Goal: Task Accomplishment & Management: Use online tool/utility

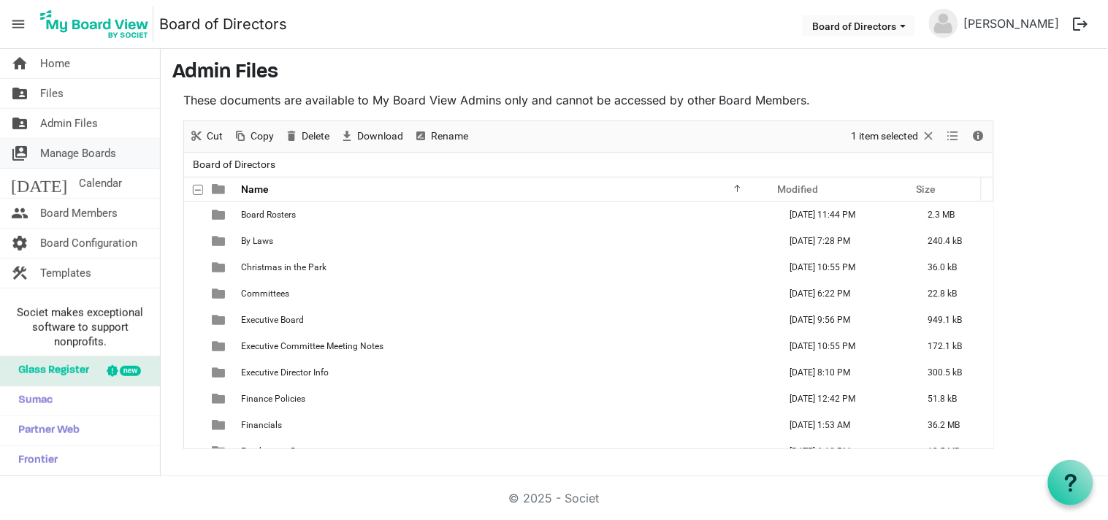
scroll to position [227, 0]
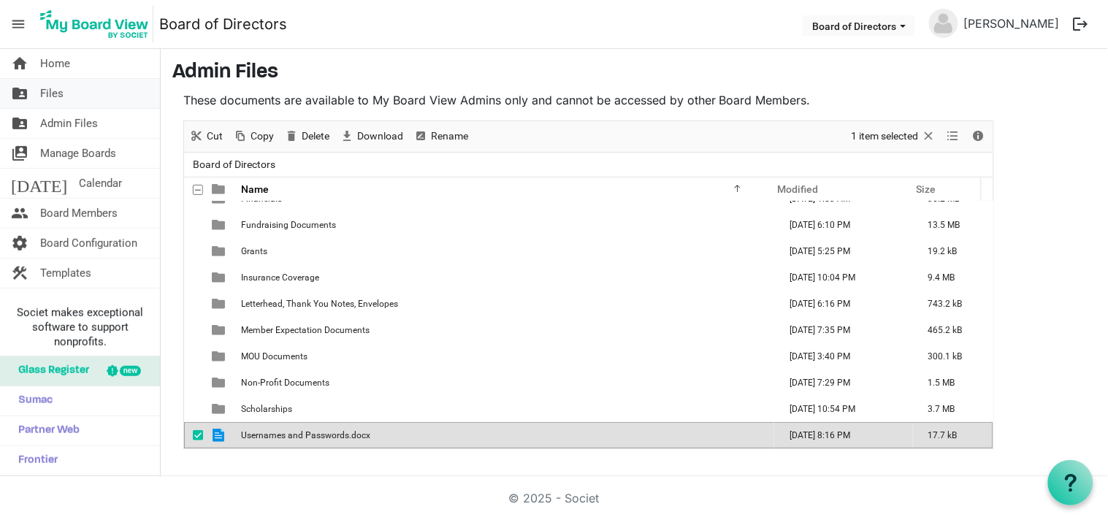
click at [56, 97] on span "Files" at bounding box center [51, 93] width 23 height 29
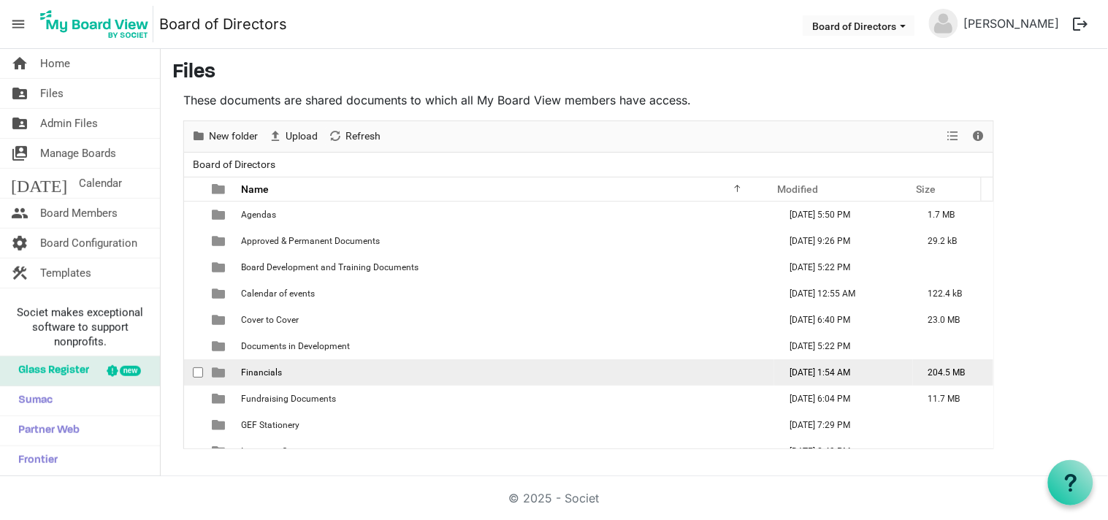
click at [265, 364] on td "Financials" at bounding box center [506, 373] width 538 height 26
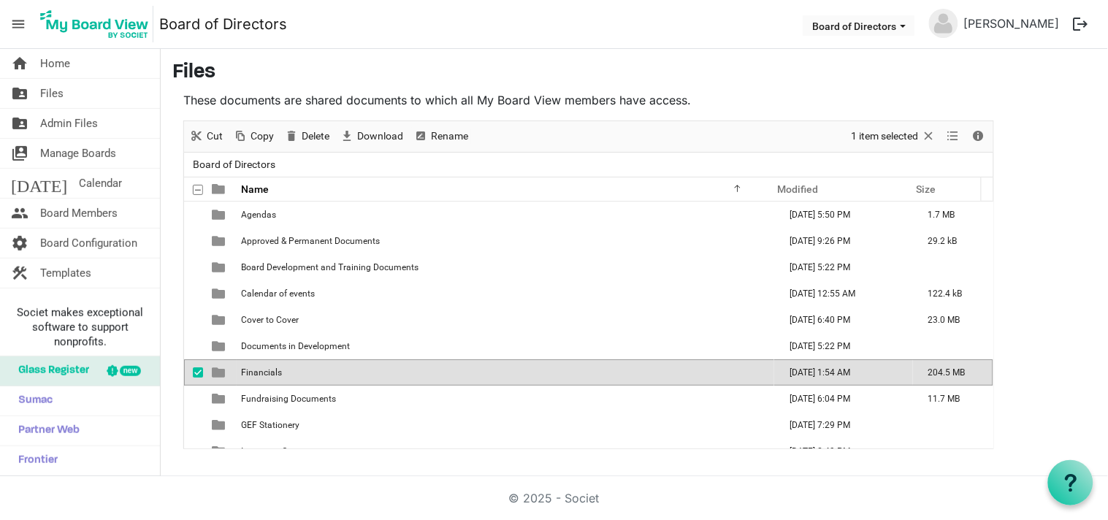
click at [265, 364] on td "Financials" at bounding box center [506, 373] width 538 height 26
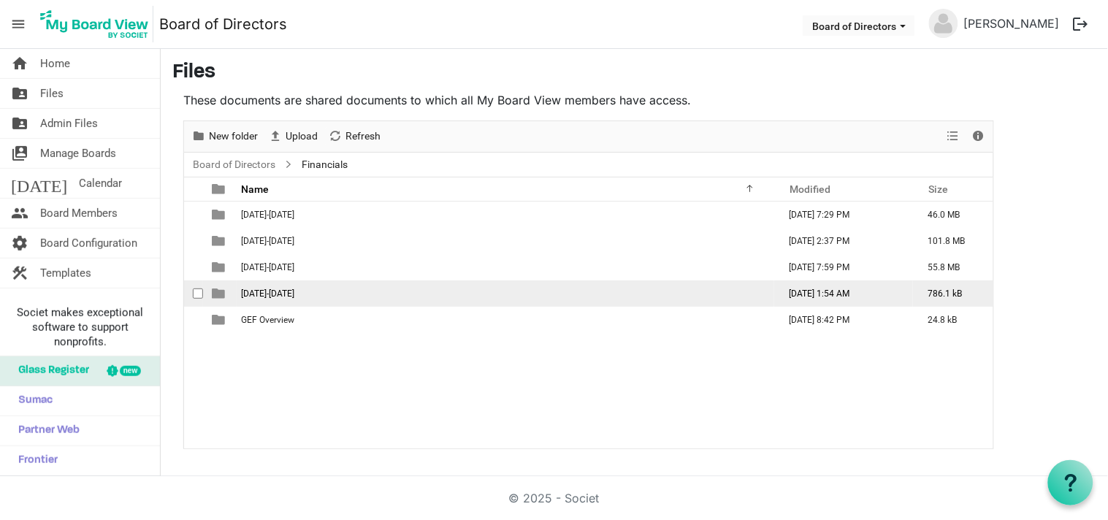
click at [250, 290] on span "2025-2026" at bounding box center [267, 294] width 53 height 10
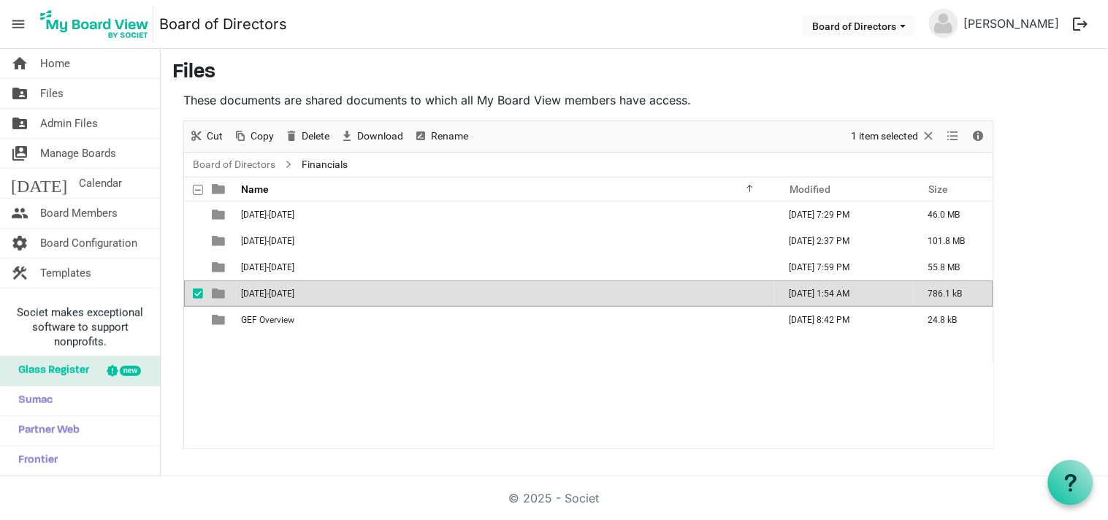
click at [250, 290] on span "2025-2026" at bounding box center [267, 294] width 53 height 10
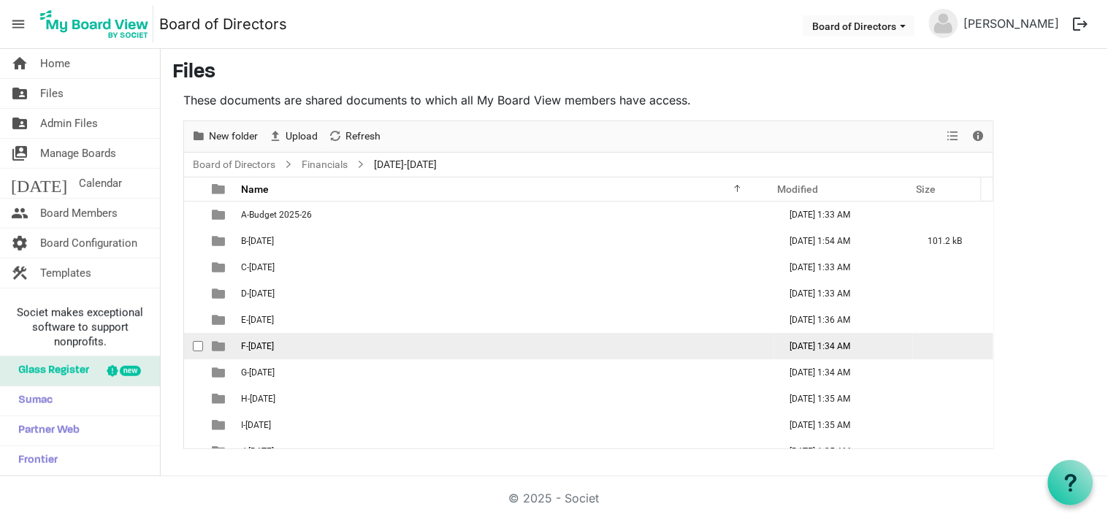
scroll to position [121, 0]
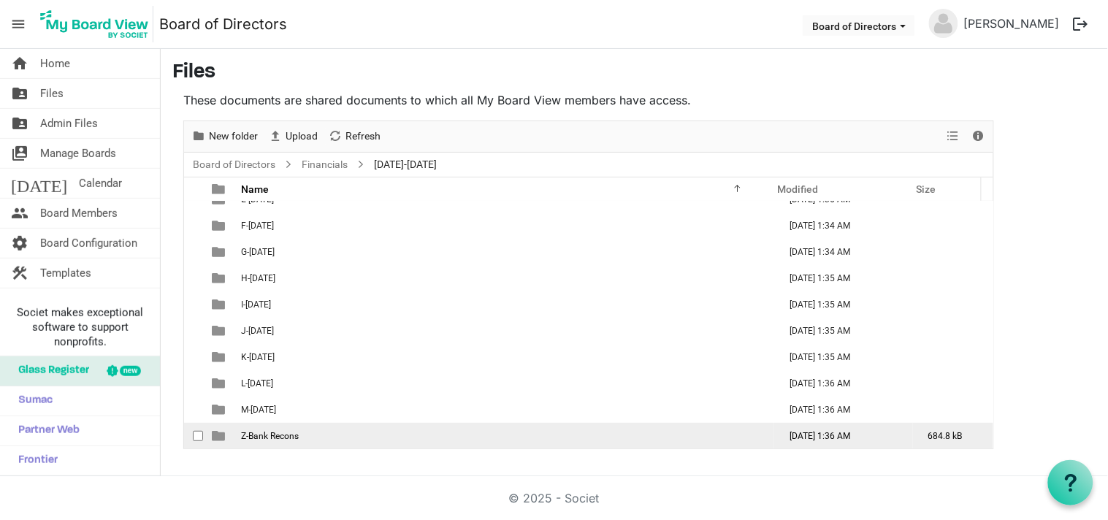
click at [281, 436] on span "Z-Bank Recons" at bounding box center [270, 436] width 58 height 10
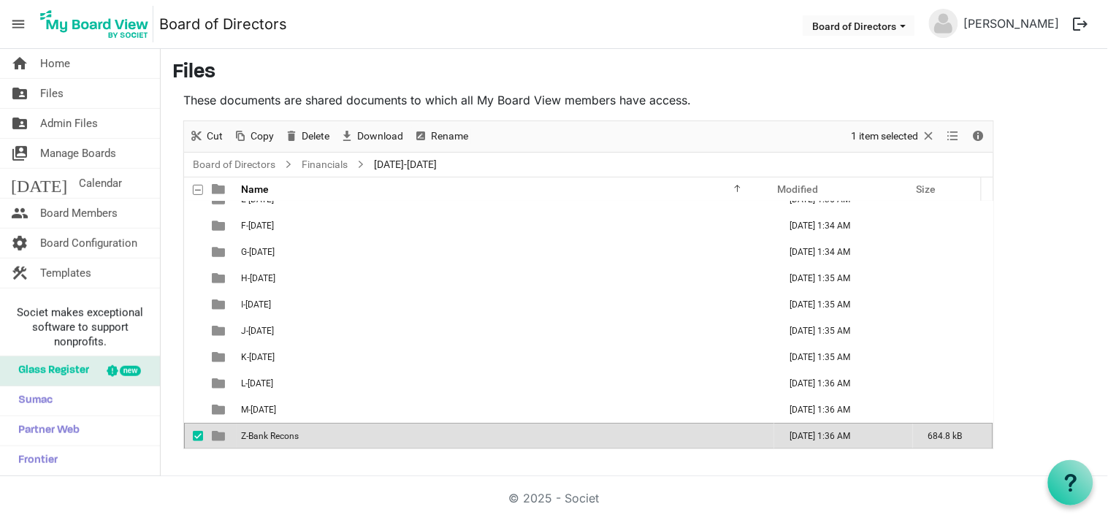
click at [281, 436] on span "Z-Bank Recons" at bounding box center [270, 436] width 58 height 10
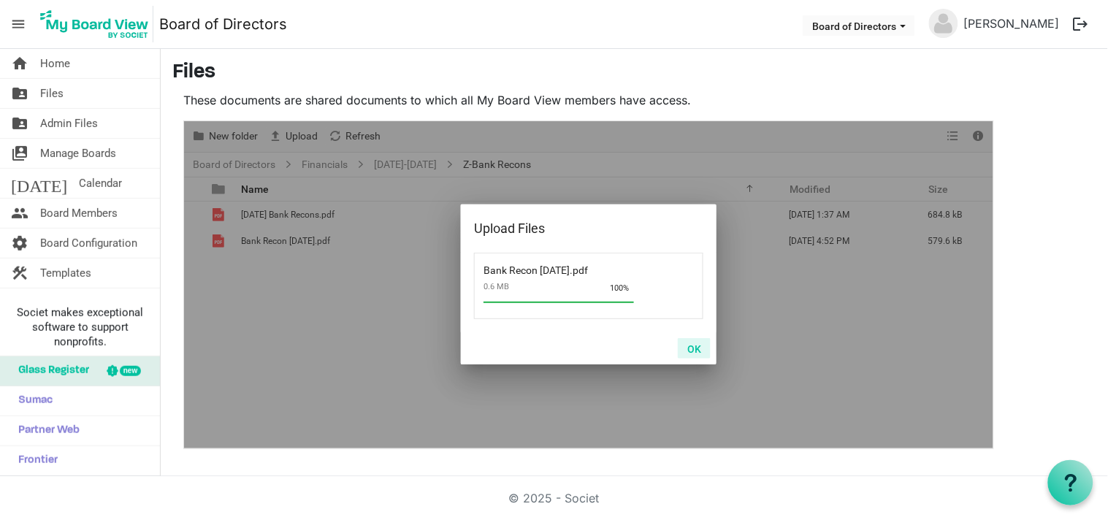
click at [691, 347] on button "OK" at bounding box center [694, 348] width 33 height 20
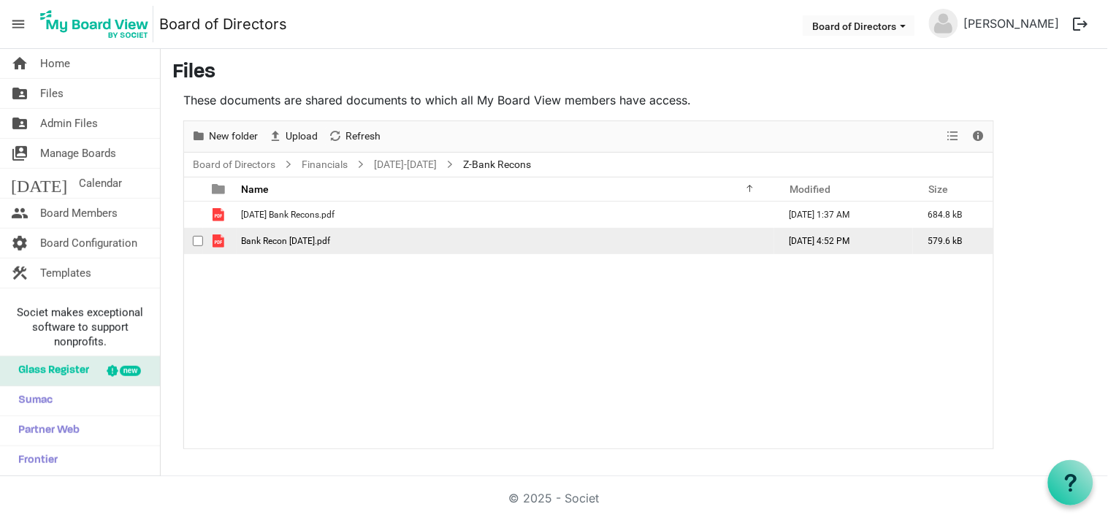
click at [259, 244] on span "Bank Recon Aug 2025.pdf" at bounding box center [285, 241] width 89 height 10
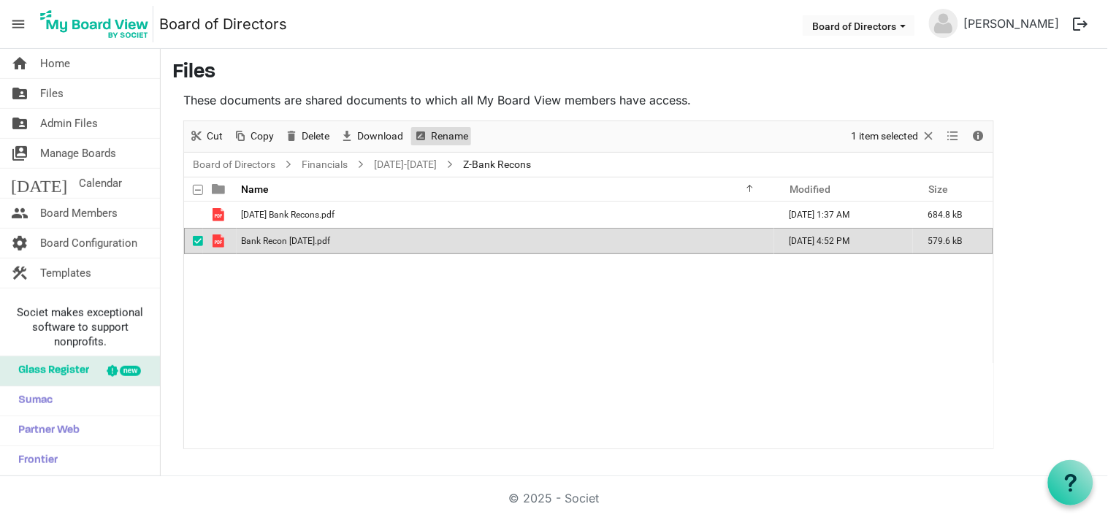
click at [448, 136] on span "Rename" at bounding box center [450, 136] width 40 height 18
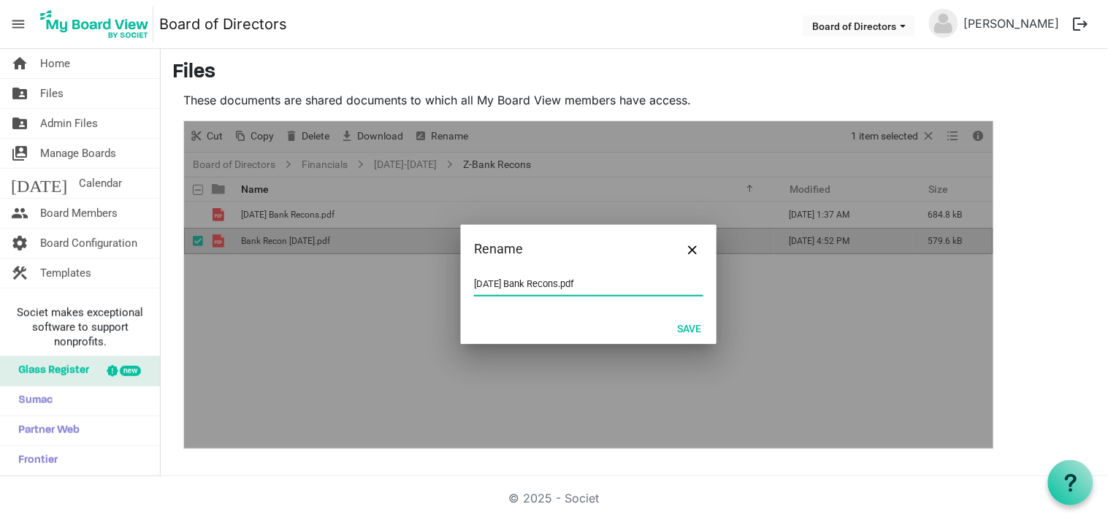
type input "02-August 2025 Bank Recons.pdf"
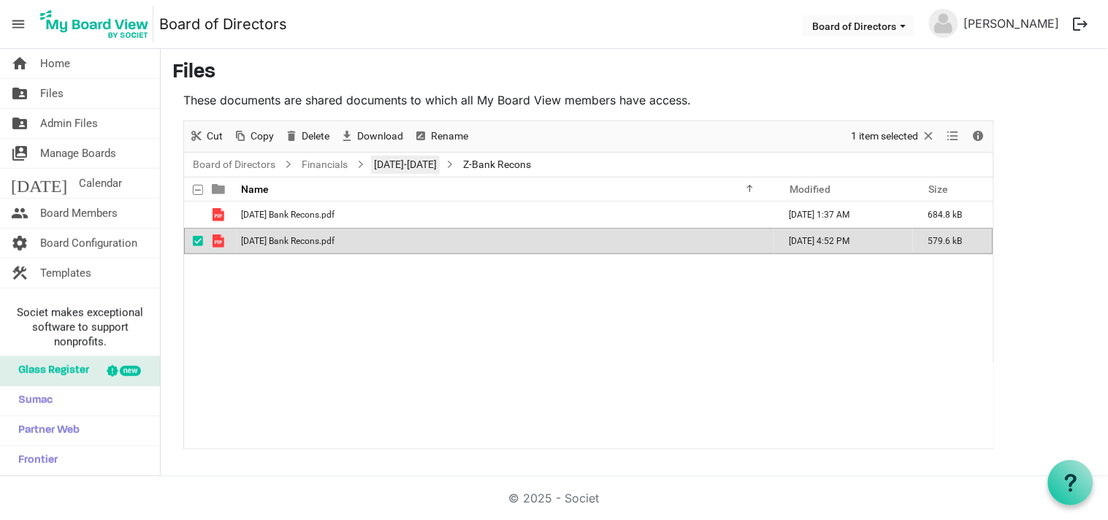
click at [386, 165] on link "[DATE]-[DATE]" at bounding box center [405, 165] width 69 height 18
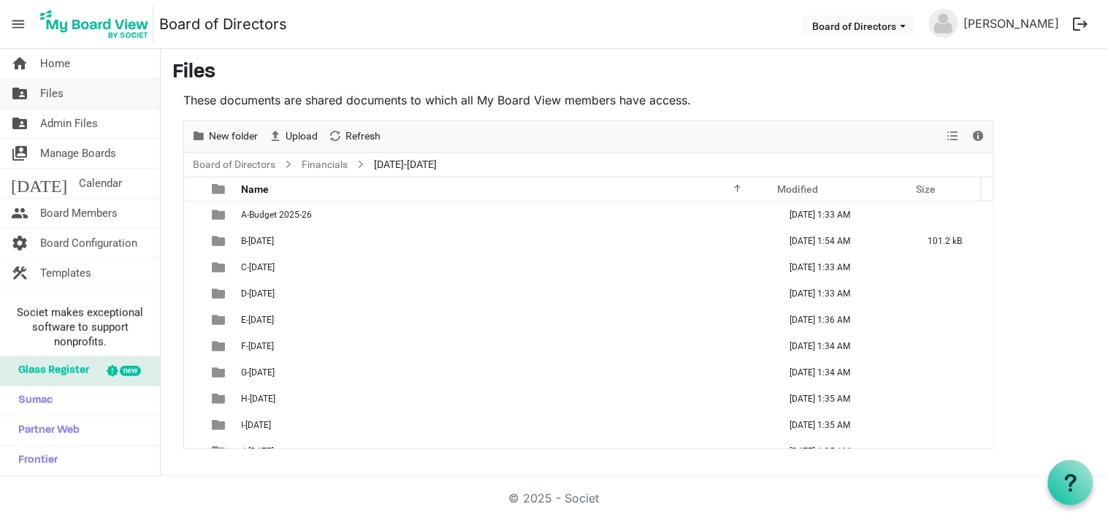
click at [53, 91] on span "Files" at bounding box center [51, 93] width 23 height 29
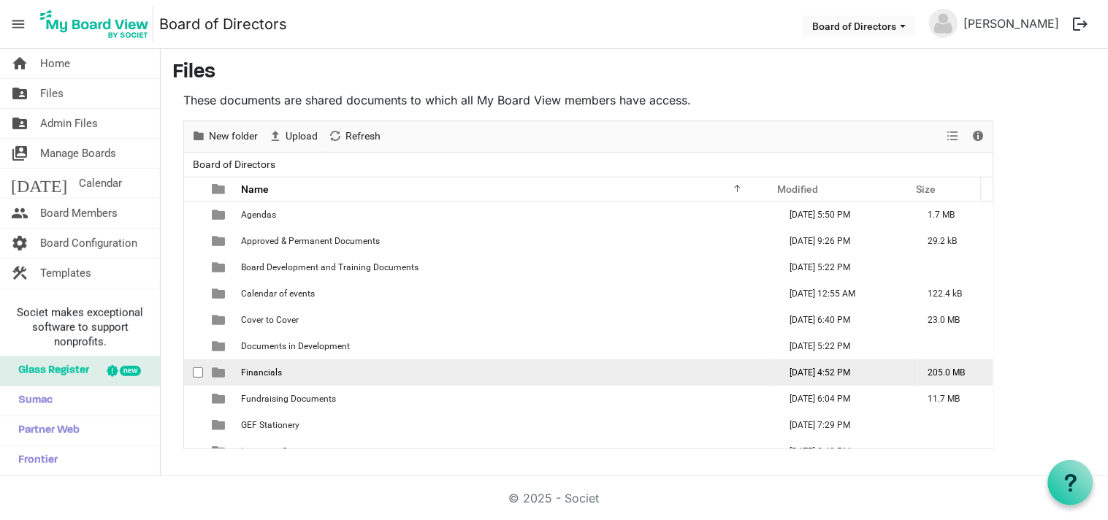
click at [260, 368] on span "Financials" at bounding box center [261, 373] width 41 height 10
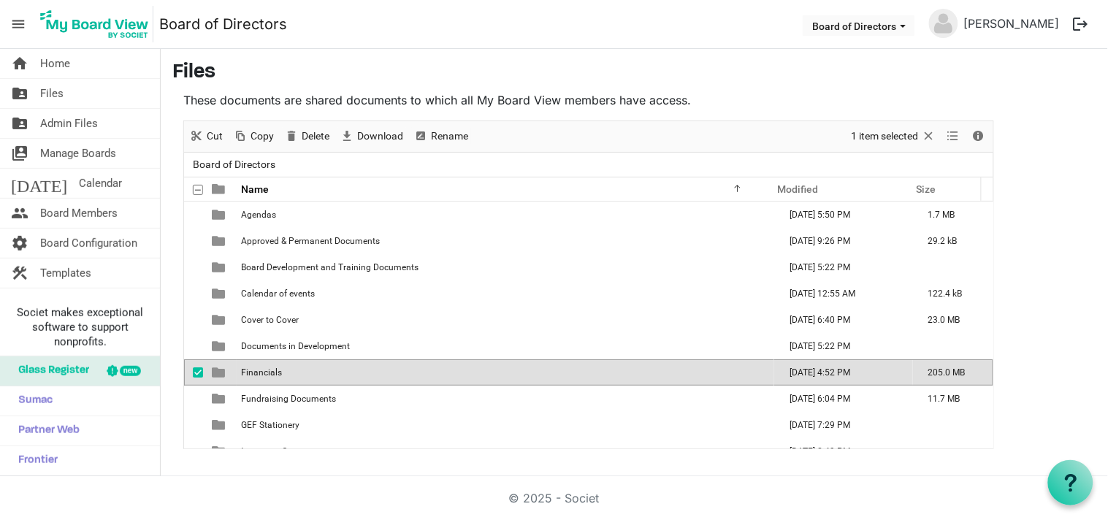
click at [260, 368] on span "Financials" at bounding box center [261, 373] width 41 height 10
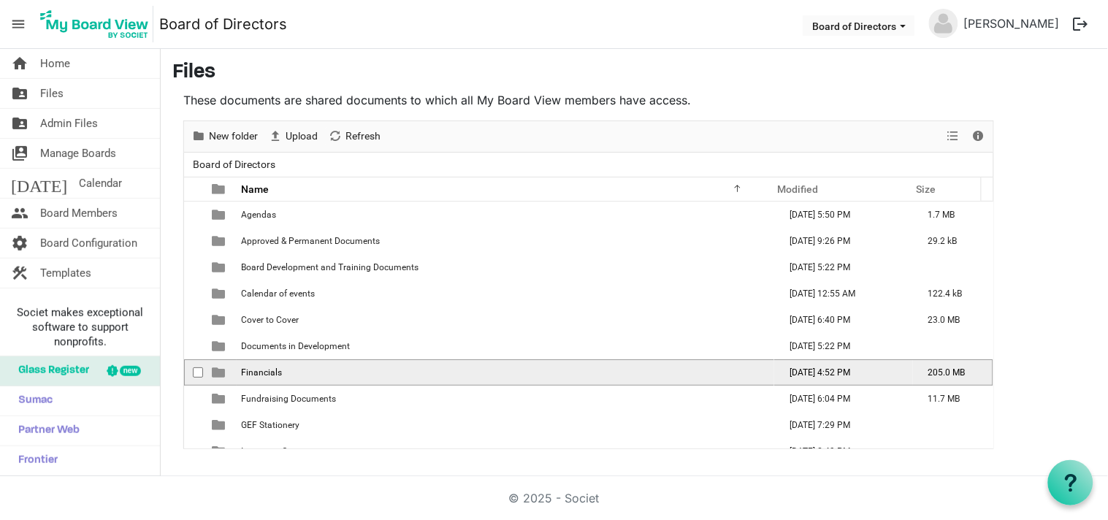
click at [260, 368] on span "Financials" at bounding box center [261, 373] width 41 height 10
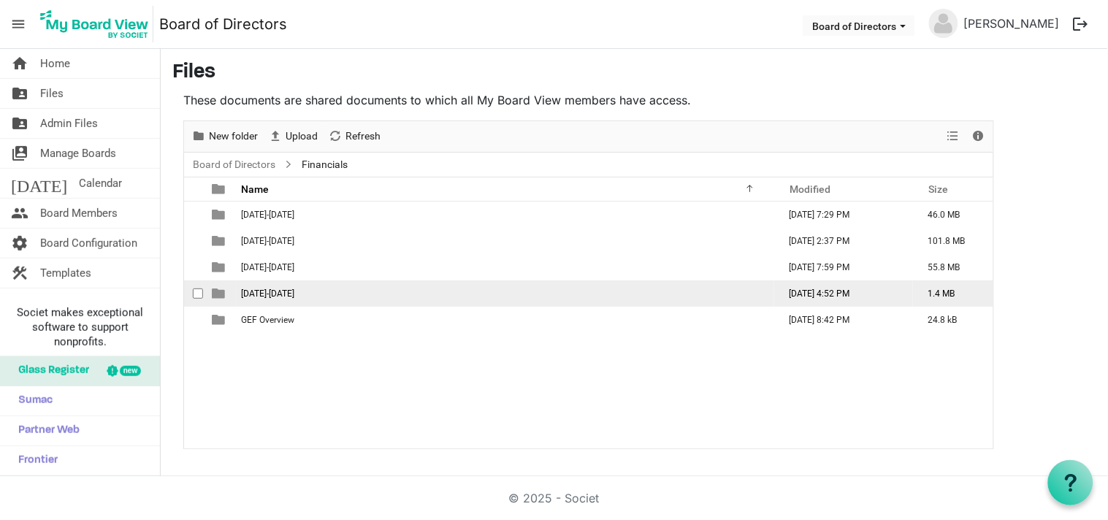
click at [254, 292] on span "[DATE]-[DATE]" at bounding box center [267, 294] width 53 height 10
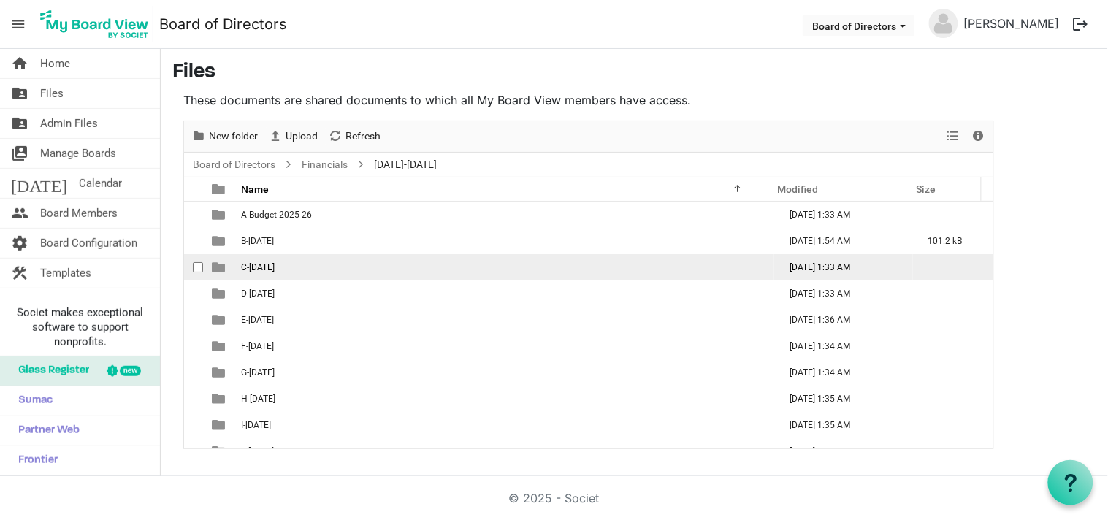
click at [268, 272] on span "C-August 2025" at bounding box center [258, 267] width 34 height 10
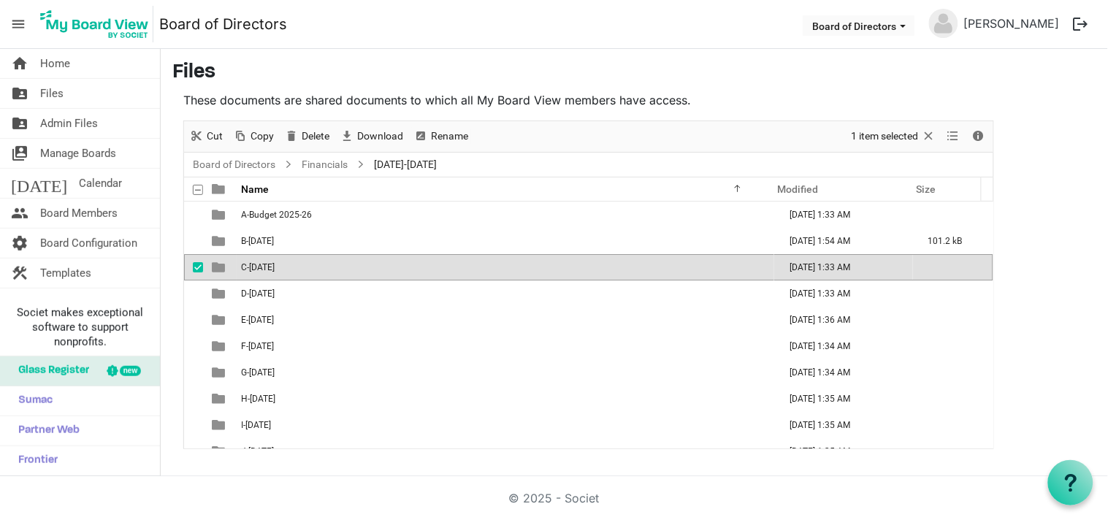
click at [268, 272] on span "C-August 2025" at bounding box center [258, 267] width 34 height 10
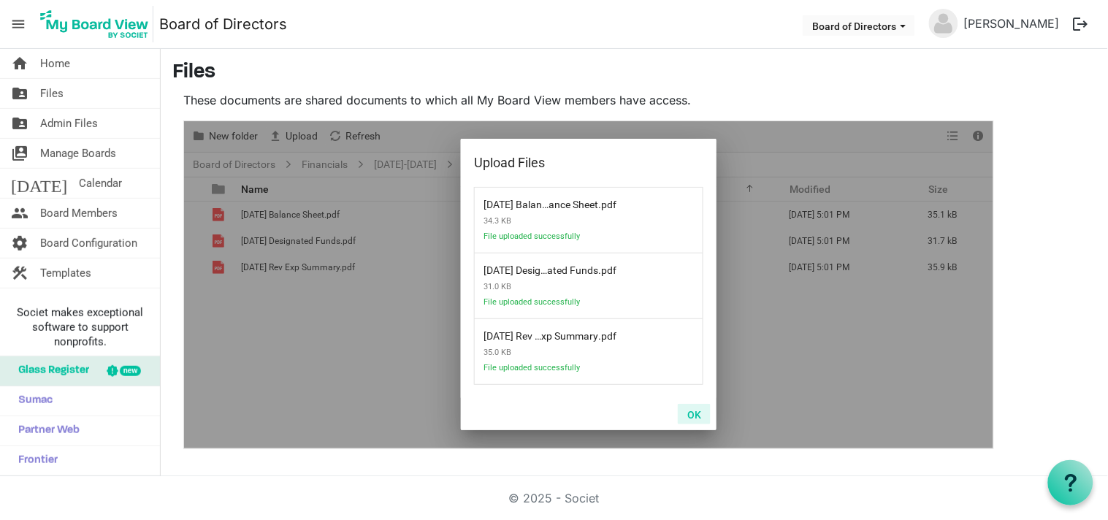
click at [696, 412] on button "OK" at bounding box center [694, 414] width 33 height 20
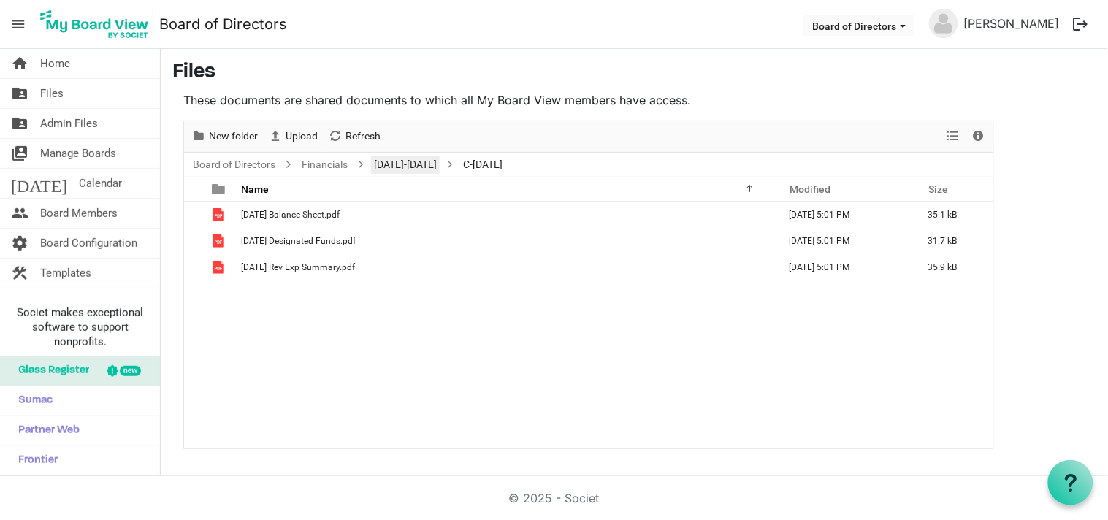
click at [395, 162] on link "[DATE]-[DATE]" at bounding box center [405, 165] width 69 height 18
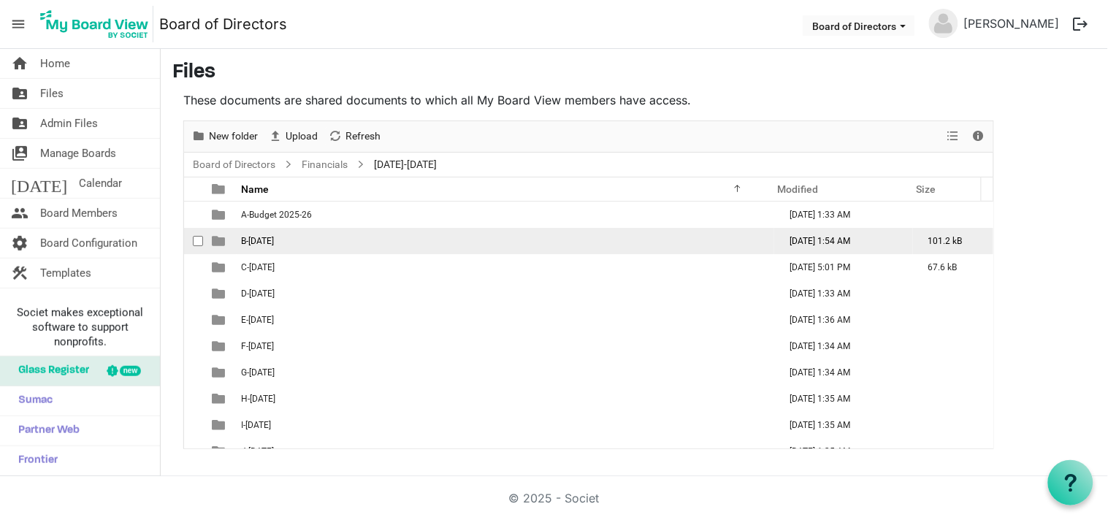
click at [272, 238] on span "B-July 2025" at bounding box center [257, 241] width 33 height 10
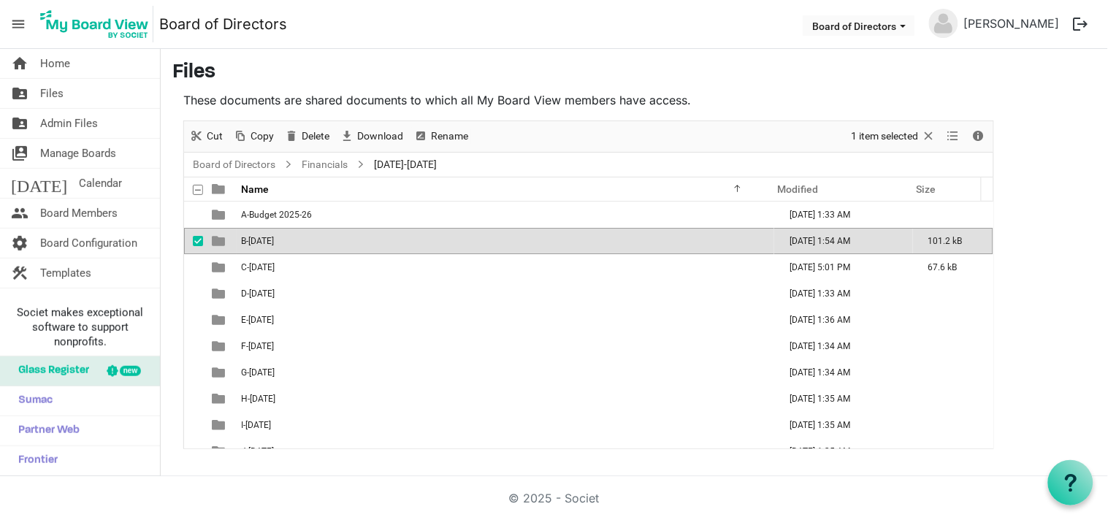
click at [272, 238] on span "B-July 2025" at bounding box center [257, 241] width 33 height 10
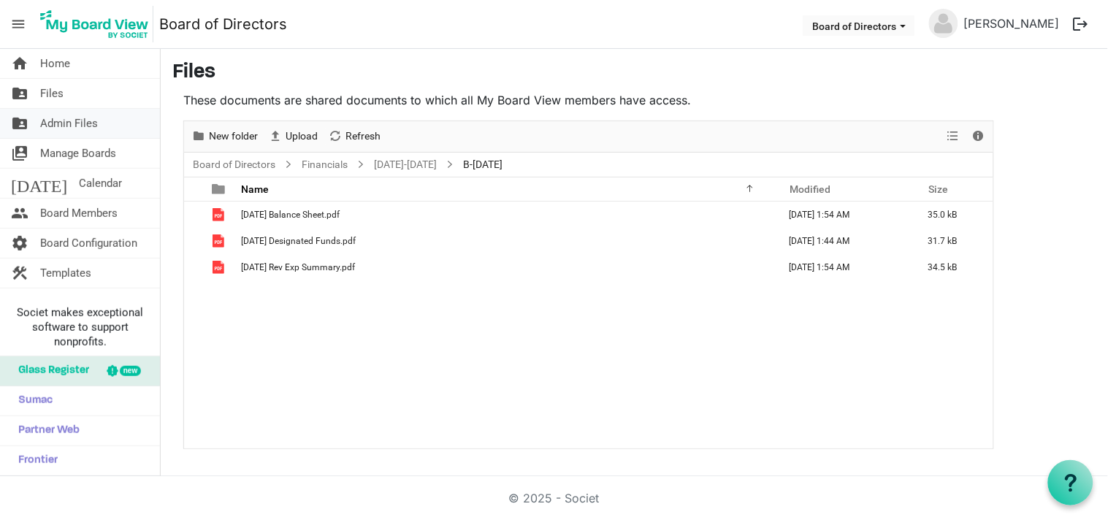
click at [78, 120] on span "Admin Files" at bounding box center [69, 123] width 58 height 29
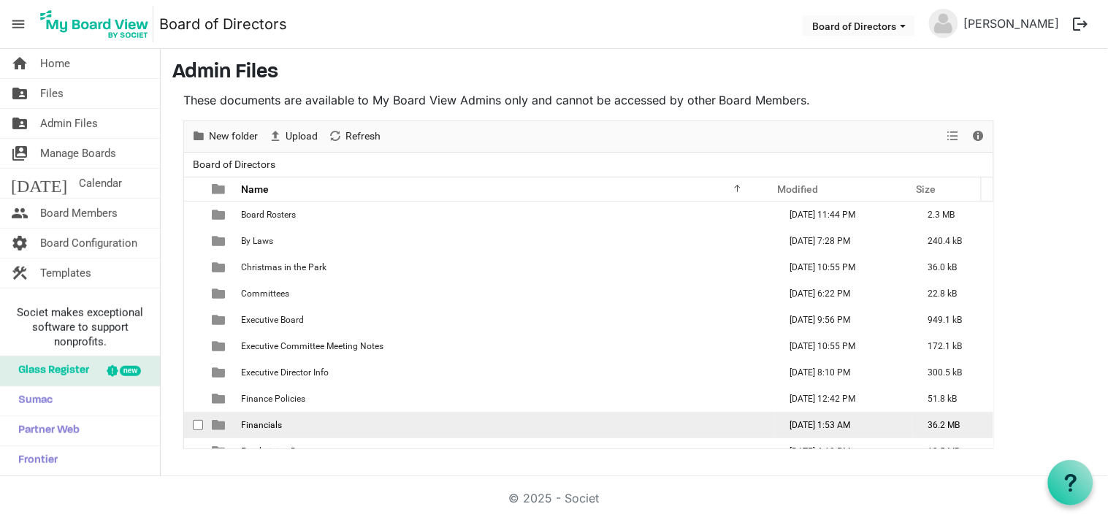
click at [260, 426] on span "Financials" at bounding box center [261, 425] width 41 height 10
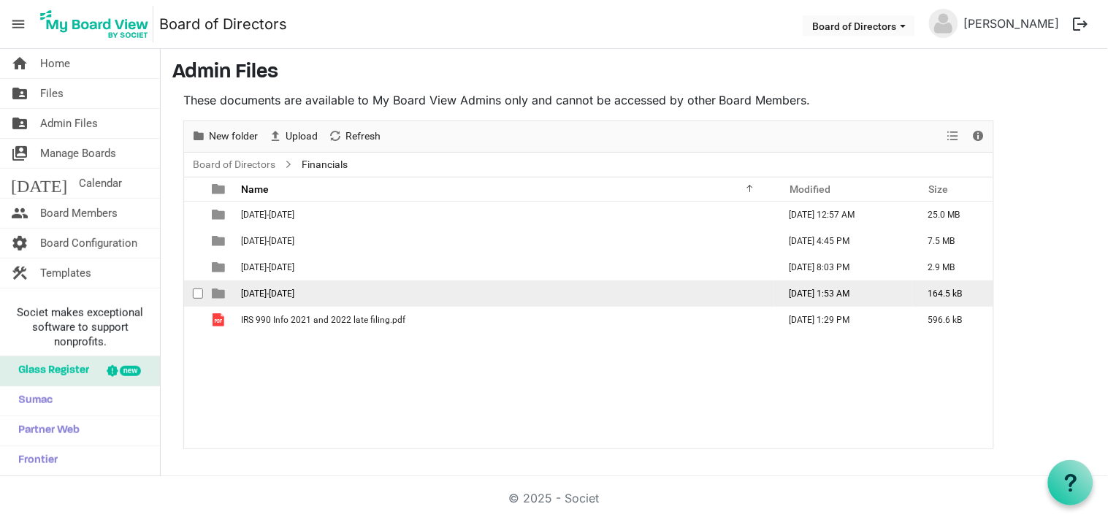
click at [278, 289] on span "2025-2026" at bounding box center [267, 294] width 53 height 10
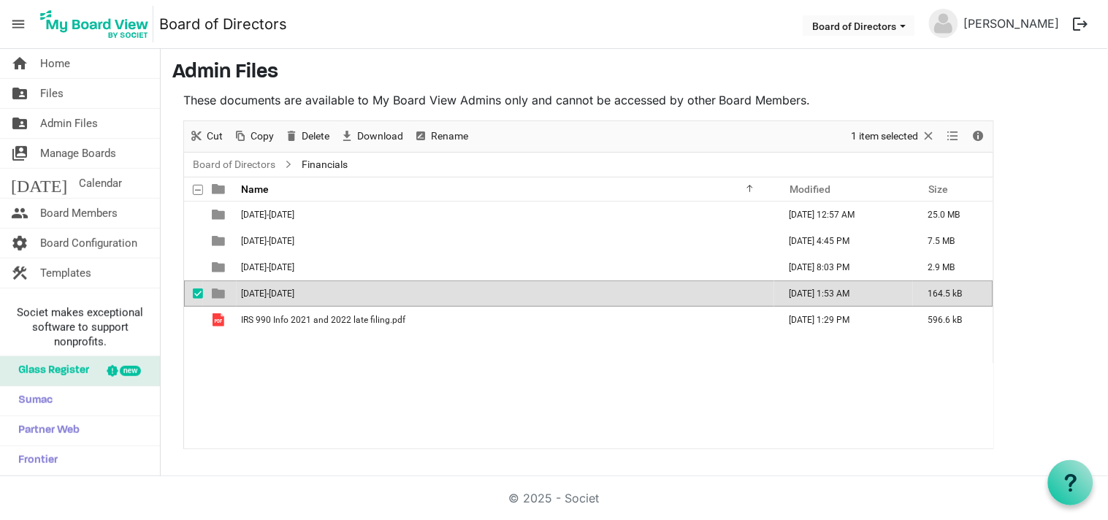
click at [278, 289] on span "[DATE]-[DATE]" at bounding box center [267, 294] width 53 height 10
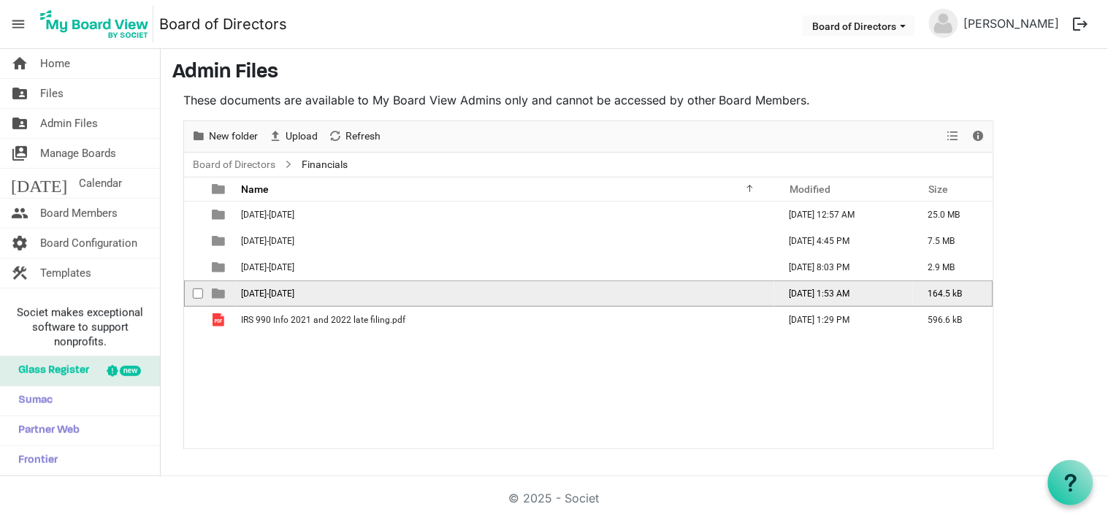
click at [278, 289] on span "[DATE]-[DATE]" at bounding box center [267, 294] width 53 height 10
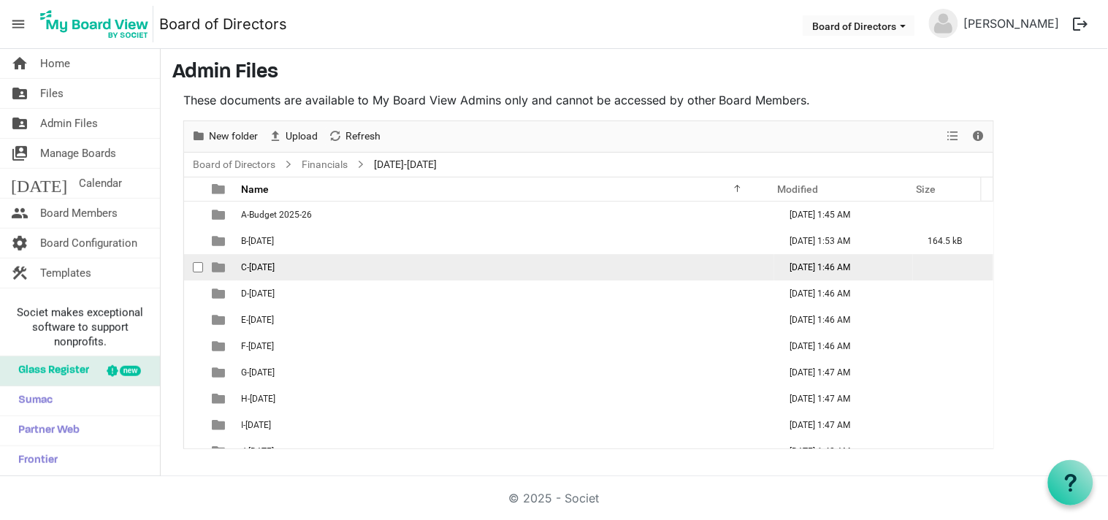
click at [264, 270] on span "C-August 2025" at bounding box center [258, 267] width 34 height 10
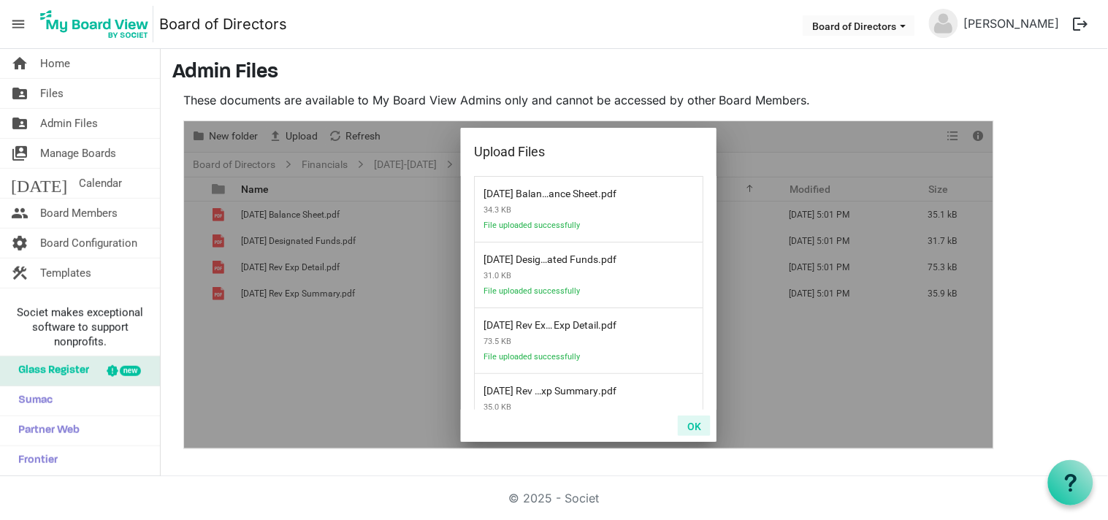
click at [702, 422] on button "OK" at bounding box center [694, 426] width 33 height 20
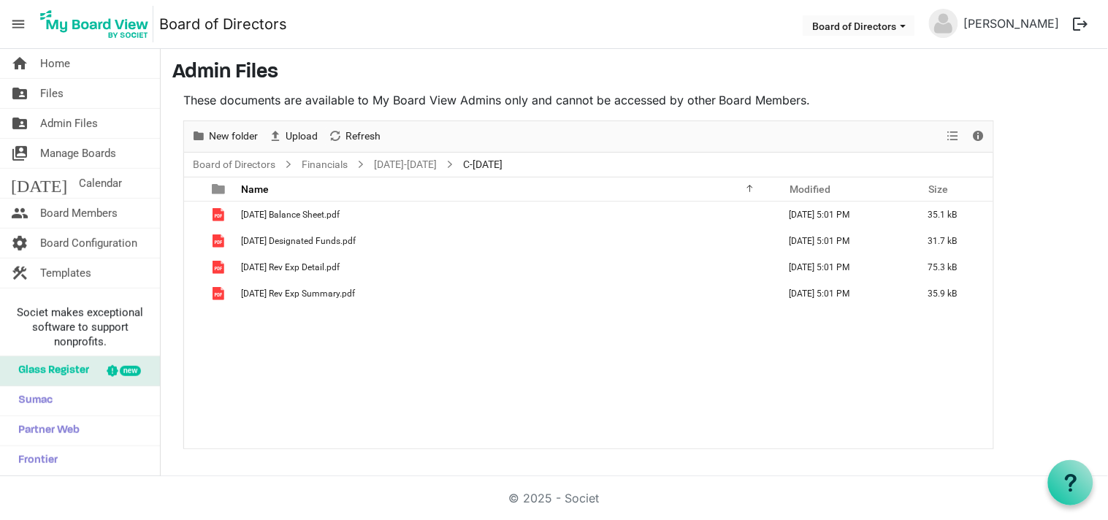
click at [702, 422] on div "August 2025 Balance Sheet.pdf September 04, 2025 5:01 PM 35.1 kB August 2025 De…" at bounding box center [589, 325] width 810 height 247
click at [88, 126] on span "Admin Files" at bounding box center [69, 123] width 58 height 29
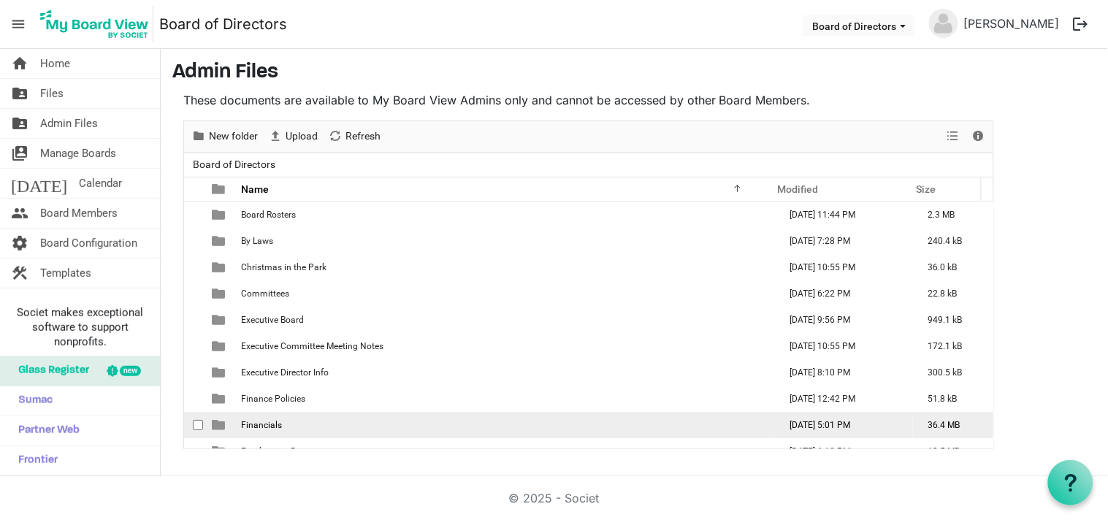
click at [254, 428] on span "Financials" at bounding box center [261, 425] width 41 height 10
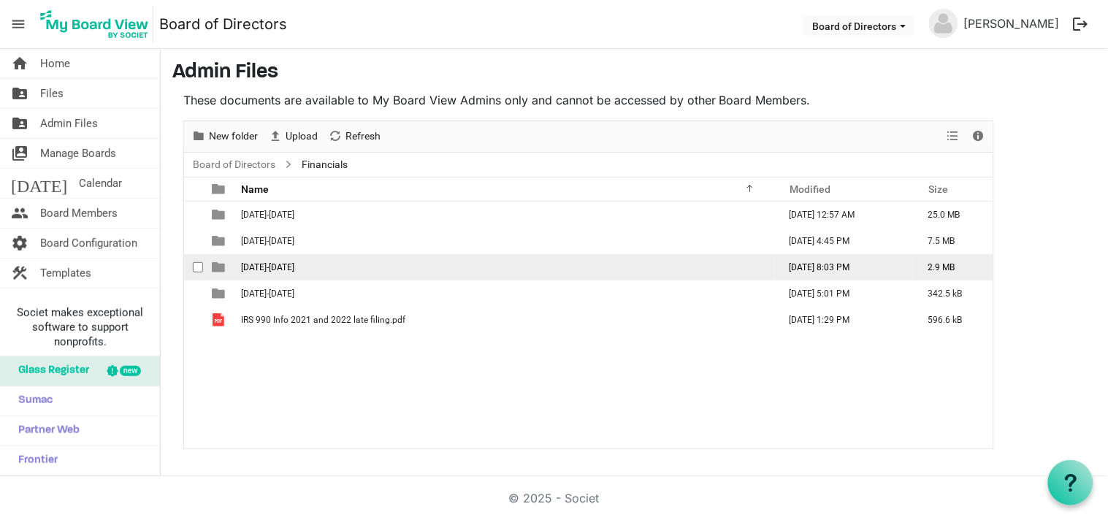
click at [254, 273] on td "[DATE]-[DATE]" at bounding box center [506, 267] width 538 height 26
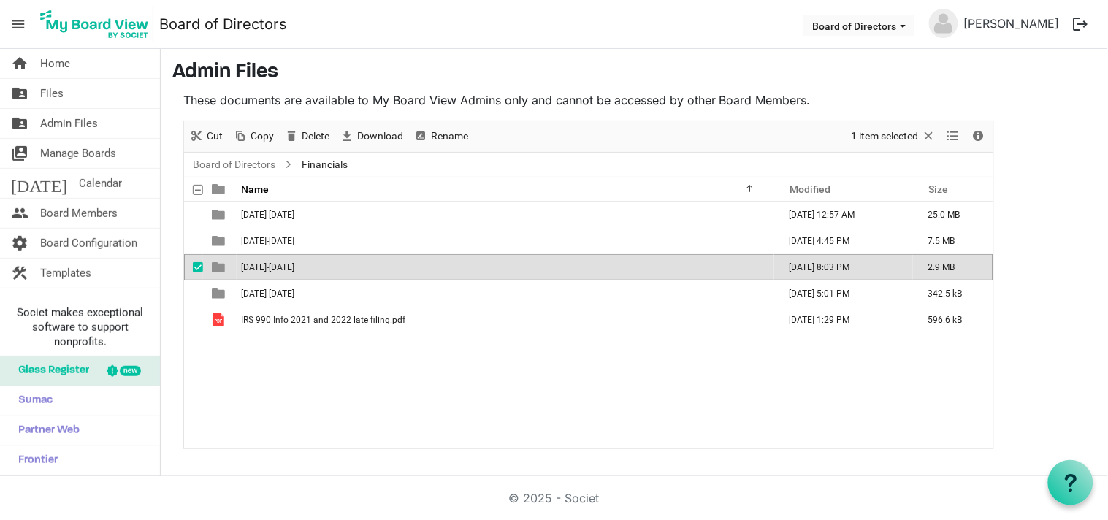
click at [254, 273] on td "[DATE]-[DATE]" at bounding box center [506, 267] width 538 height 26
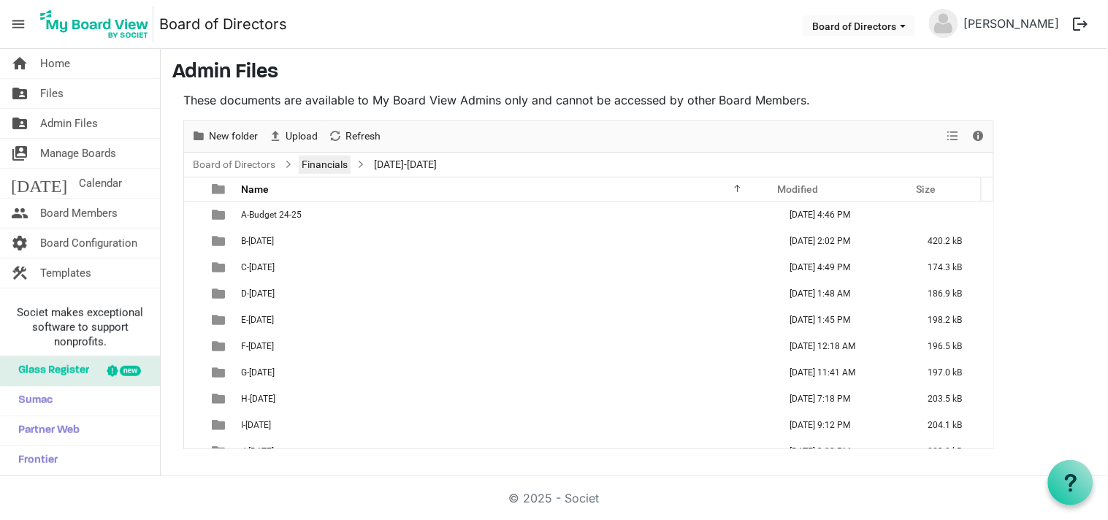
click at [314, 164] on link "Financials" at bounding box center [325, 165] width 52 height 18
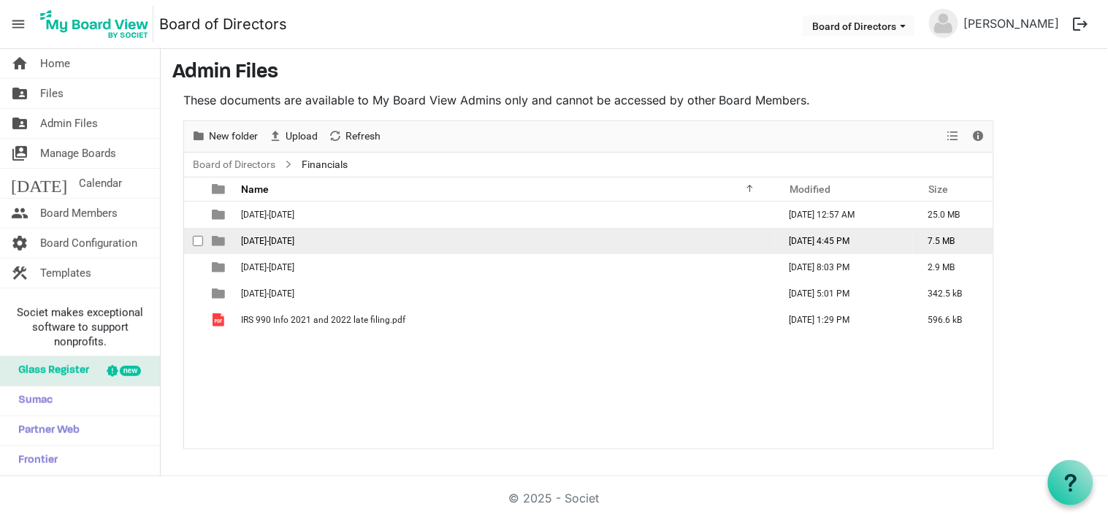
click at [267, 236] on span "2023-2024" at bounding box center [267, 241] width 53 height 10
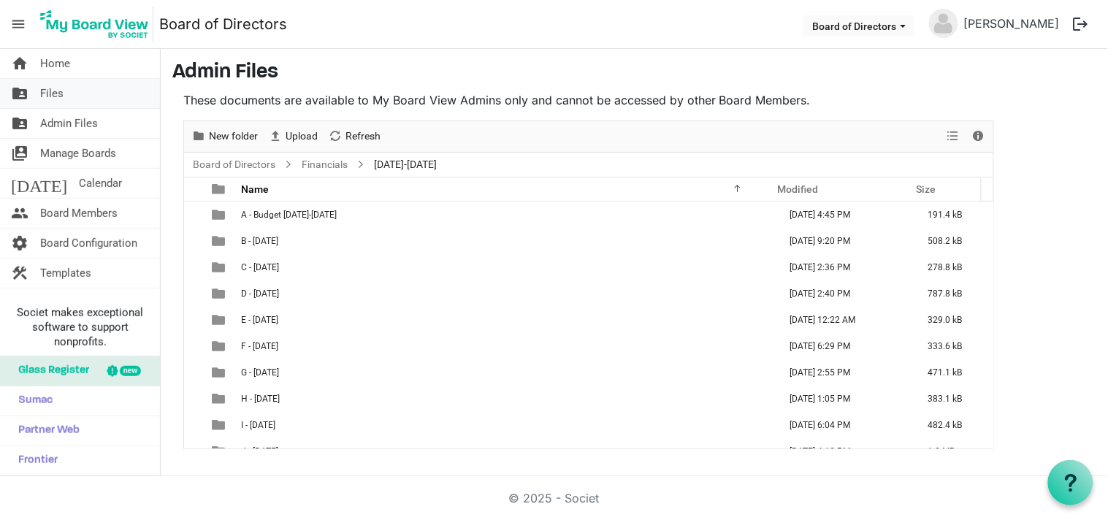
click at [51, 93] on span "Files" at bounding box center [51, 93] width 23 height 29
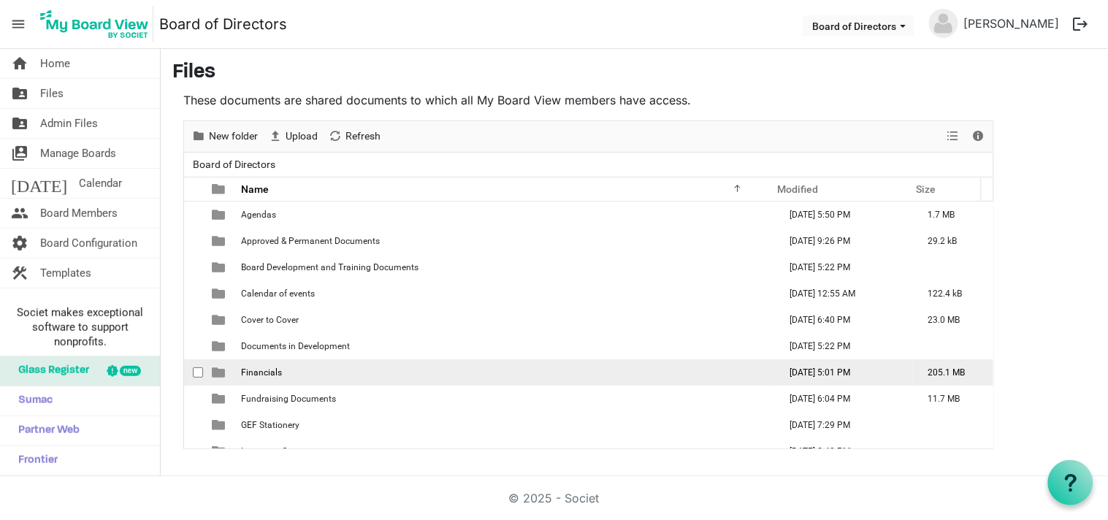
click at [259, 374] on span "Financials" at bounding box center [261, 373] width 41 height 10
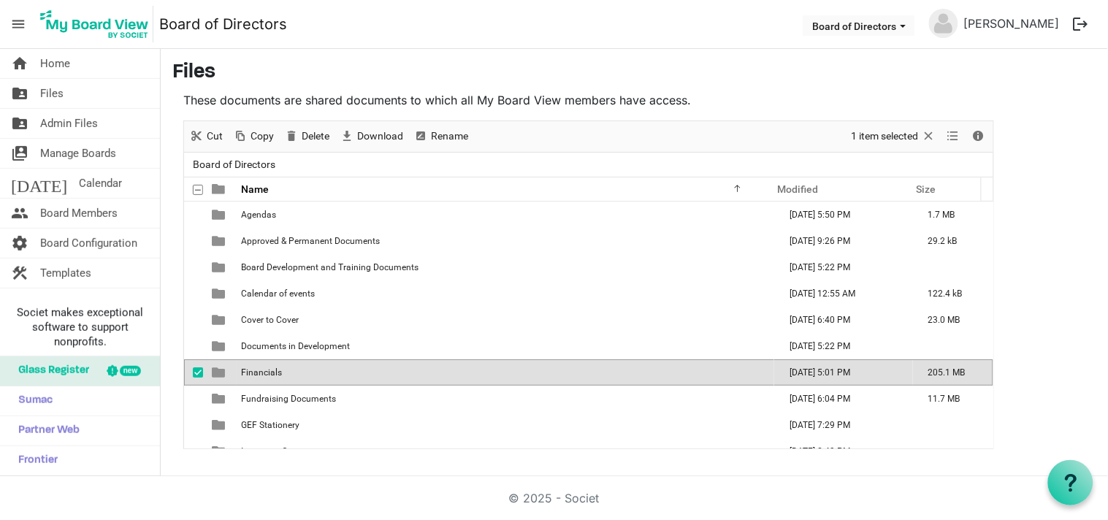
click at [259, 374] on span "Financials" at bounding box center [261, 373] width 41 height 10
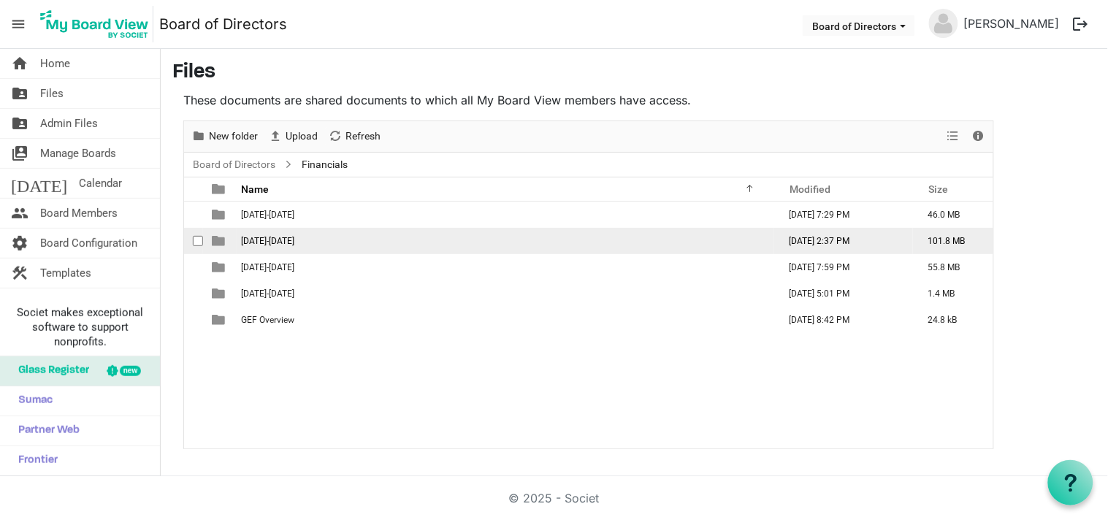
click at [268, 239] on span "2023-2024" at bounding box center [267, 241] width 53 height 10
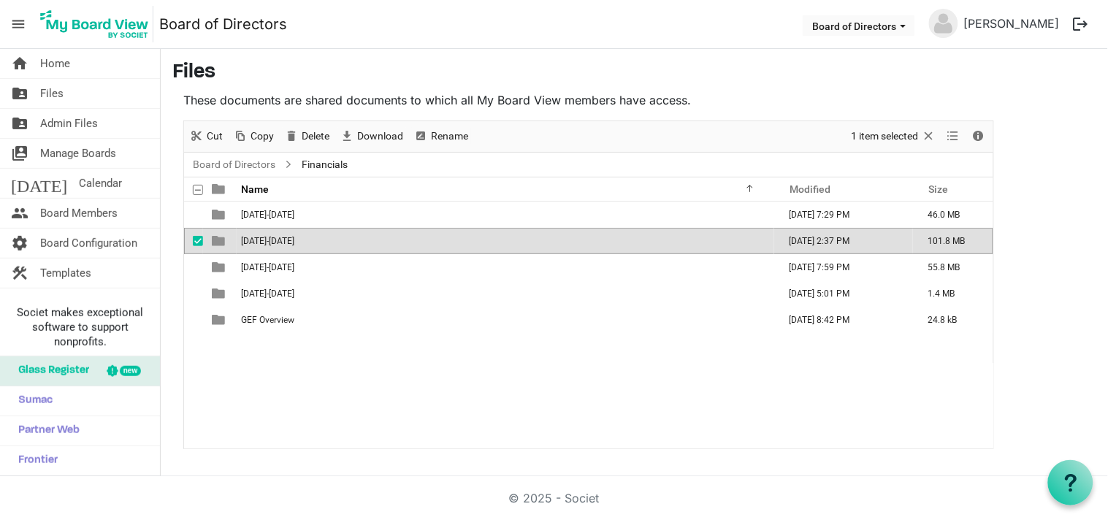
click at [268, 239] on span "2023-2024" at bounding box center [267, 241] width 53 height 10
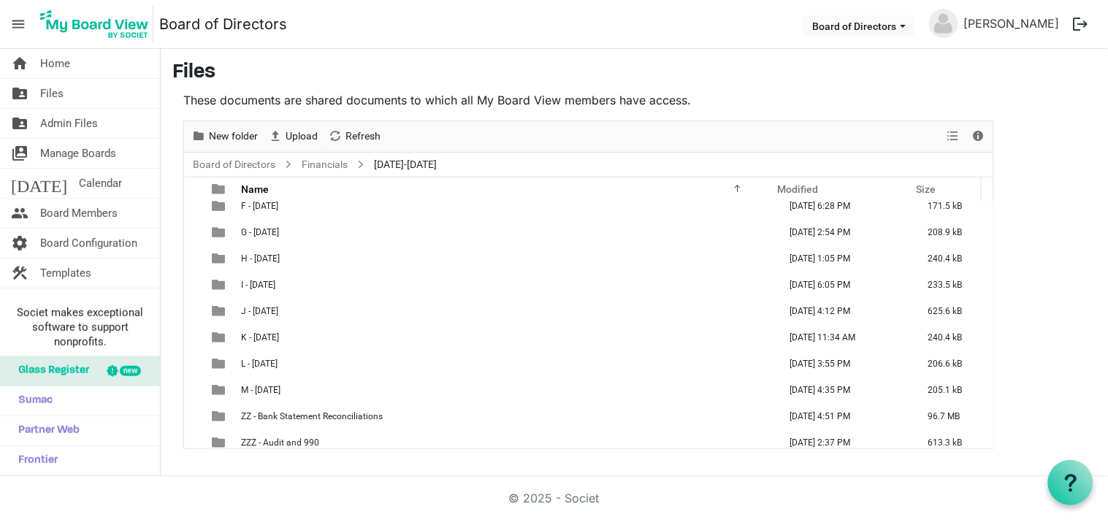
scroll to position [147, 0]
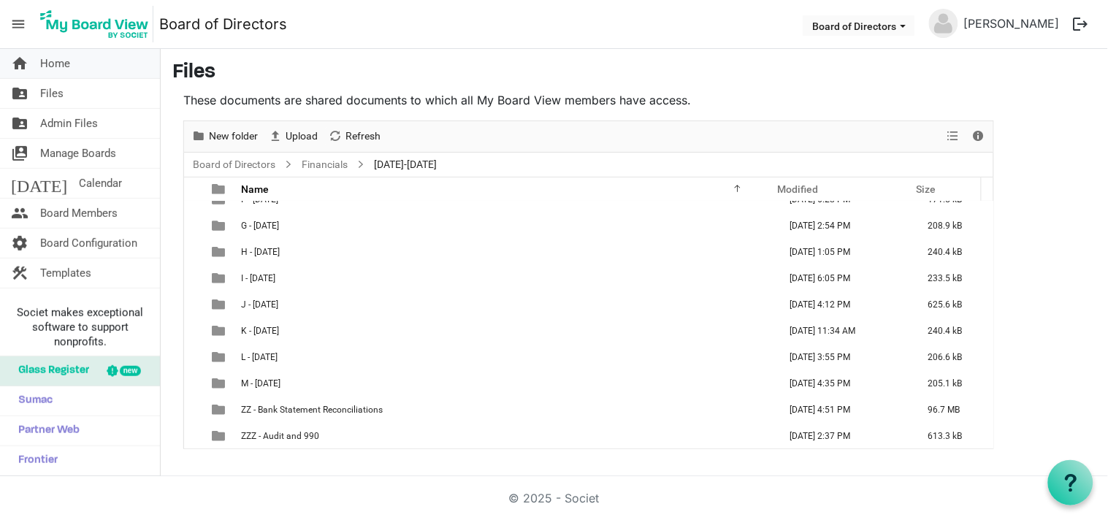
click at [55, 64] on span "Home" at bounding box center [55, 63] width 30 height 29
